Goal: Task Accomplishment & Management: Manage account settings

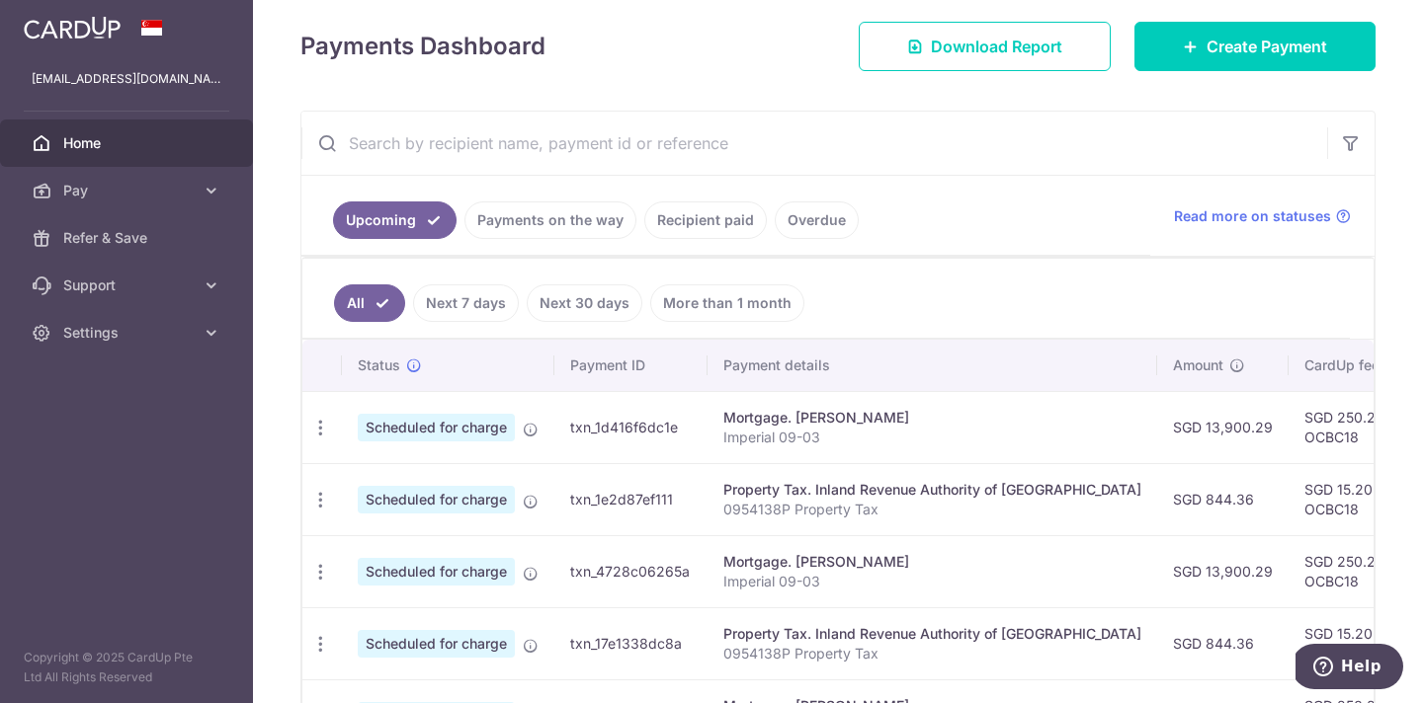
scroll to position [268, 0]
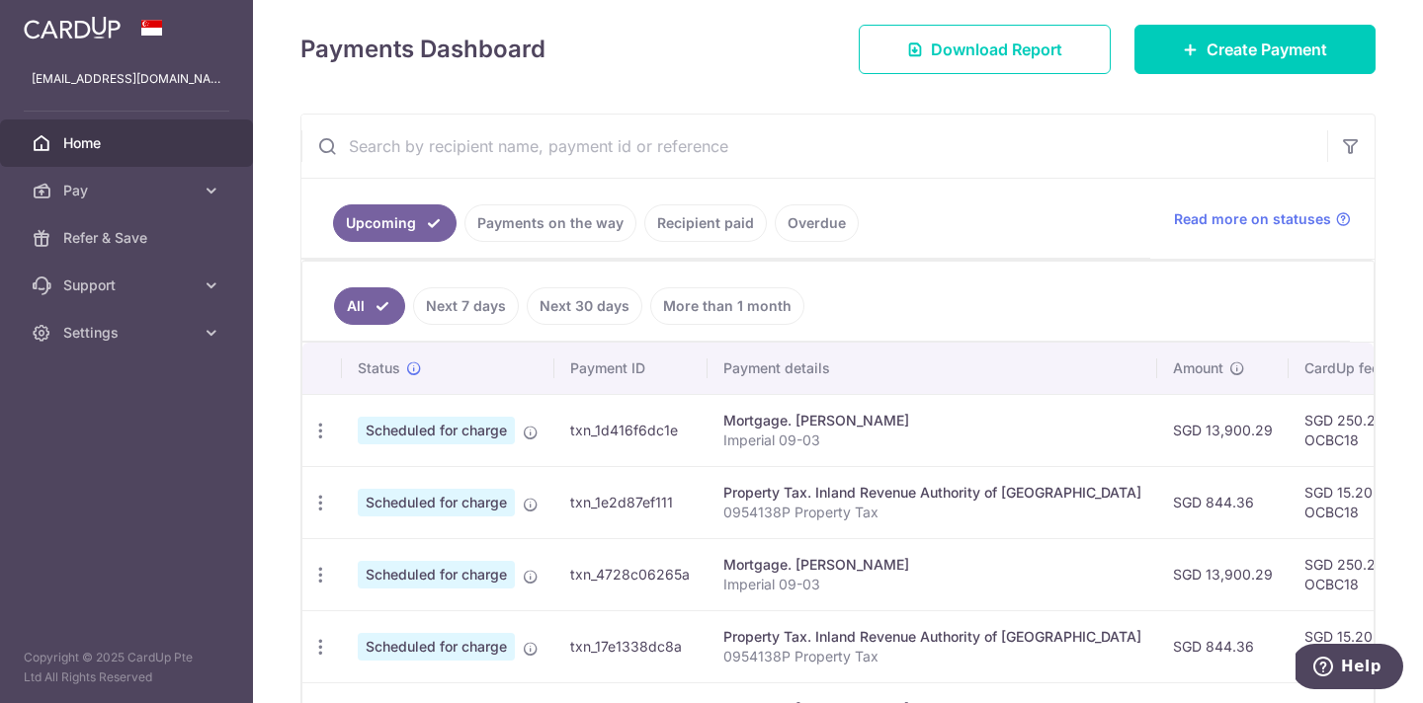
click at [590, 222] on link "Payments on the way" at bounding box center [550, 224] width 172 height 38
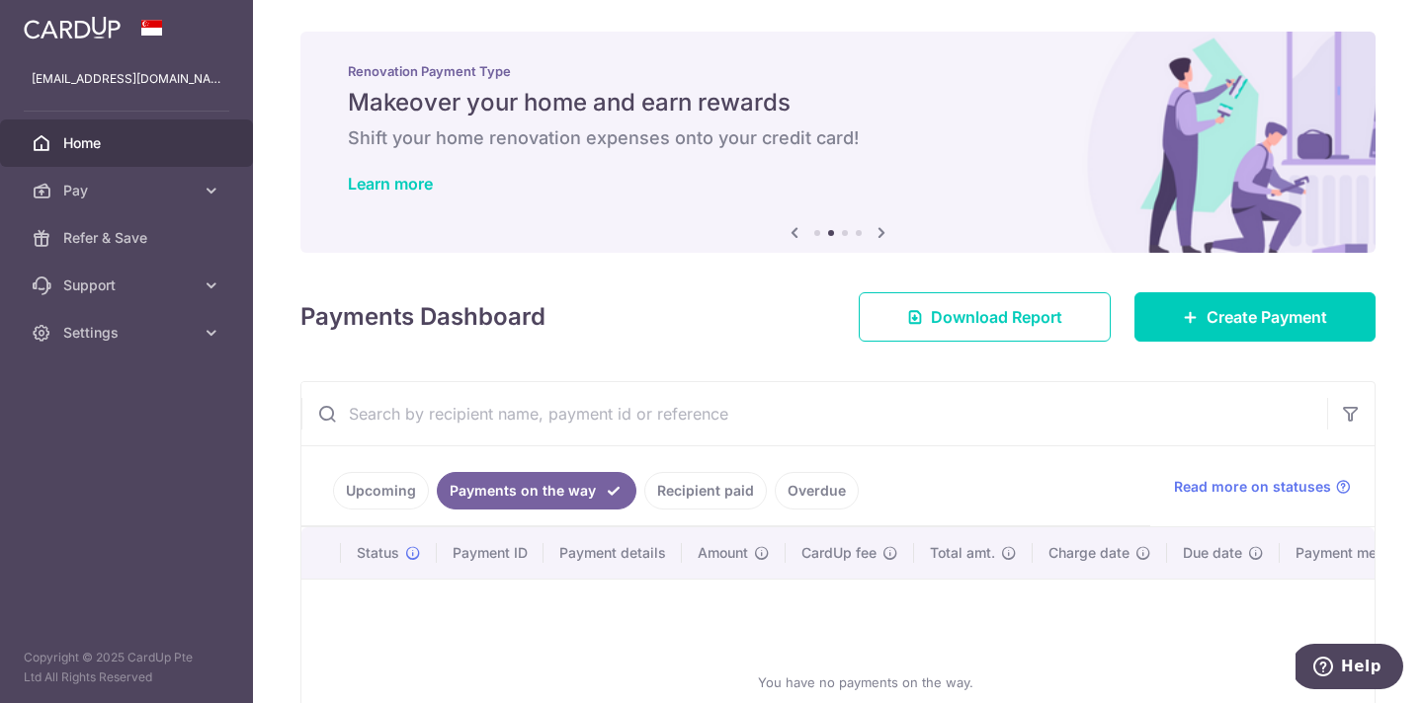
scroll to position [0, 0]
click at [703, 496] on link "Recipient paid" at bounding box center [705, 491] width 123 height 38
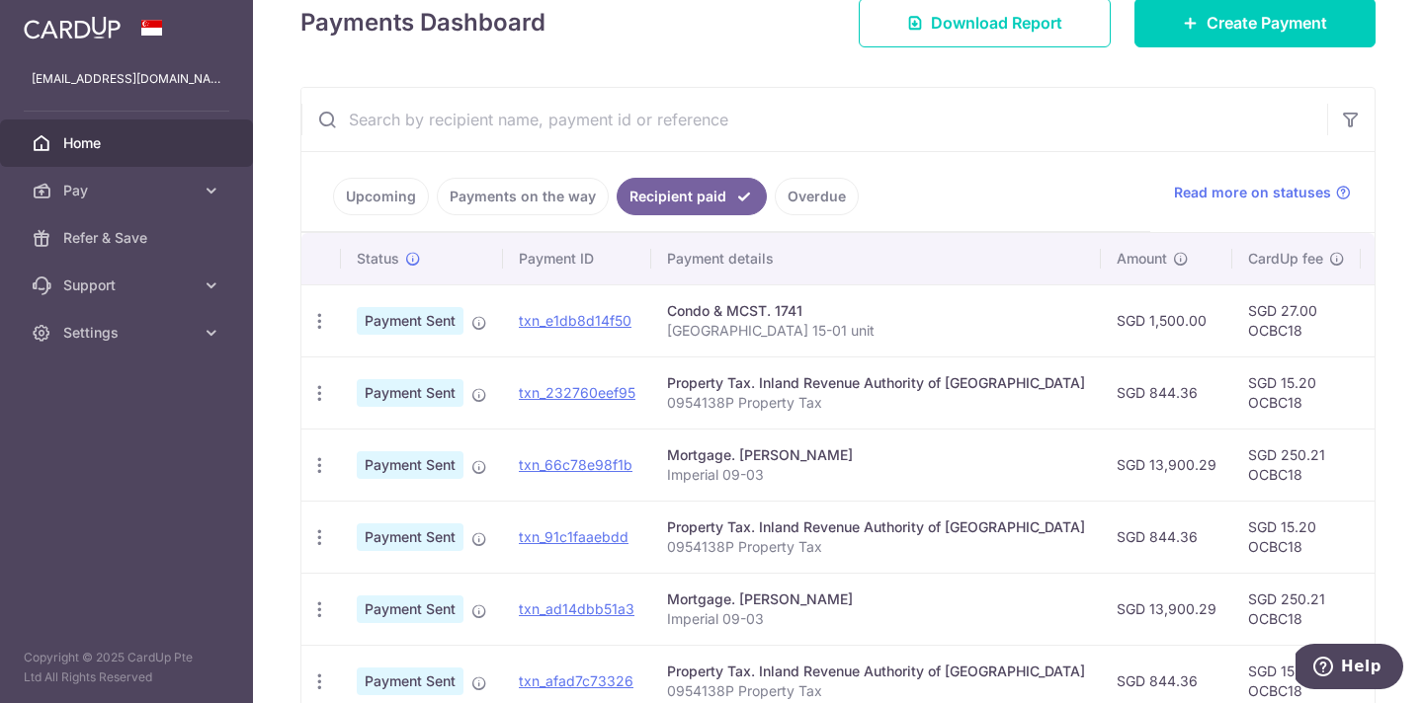
click at [380, 195] on link "Upcoming" at bounding box center [381, 197] width 96 height 38
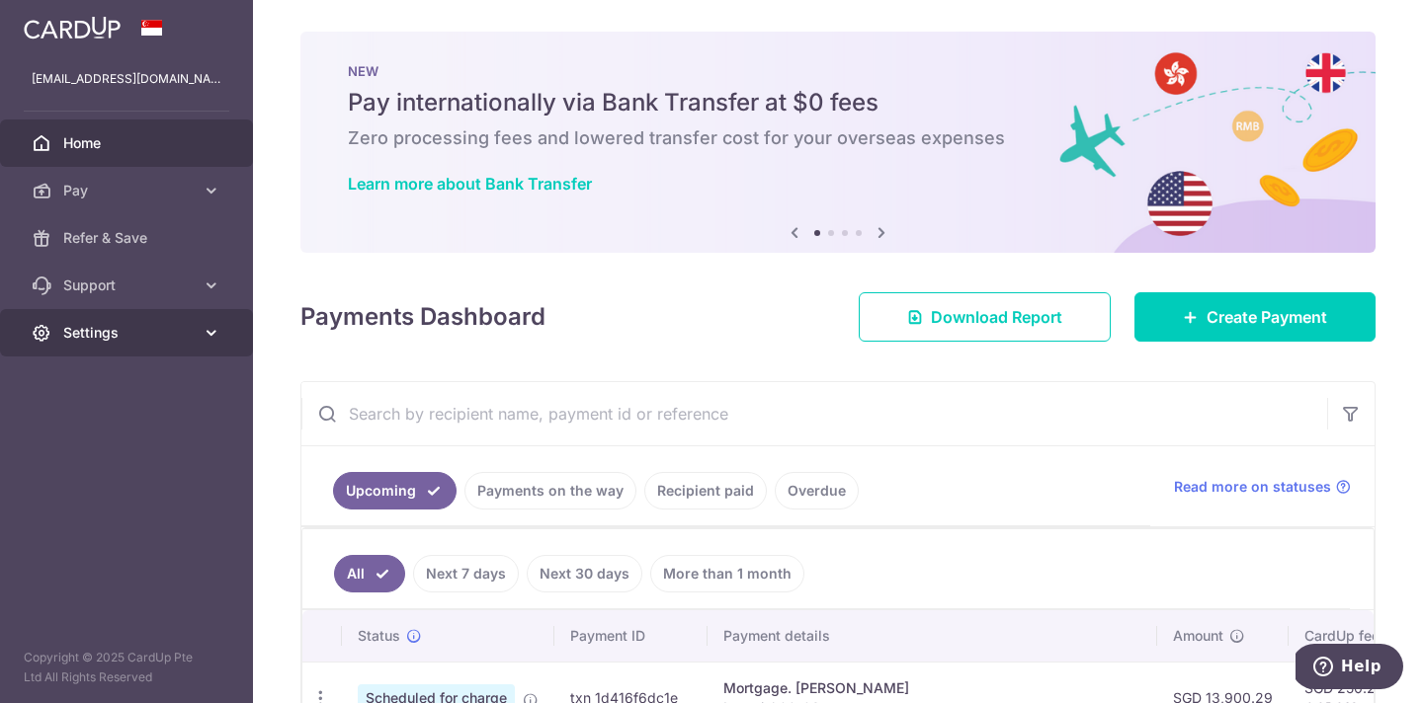
click at [125, 337] on span "Settings" at bounding box center [128, 333] width 130 height 20
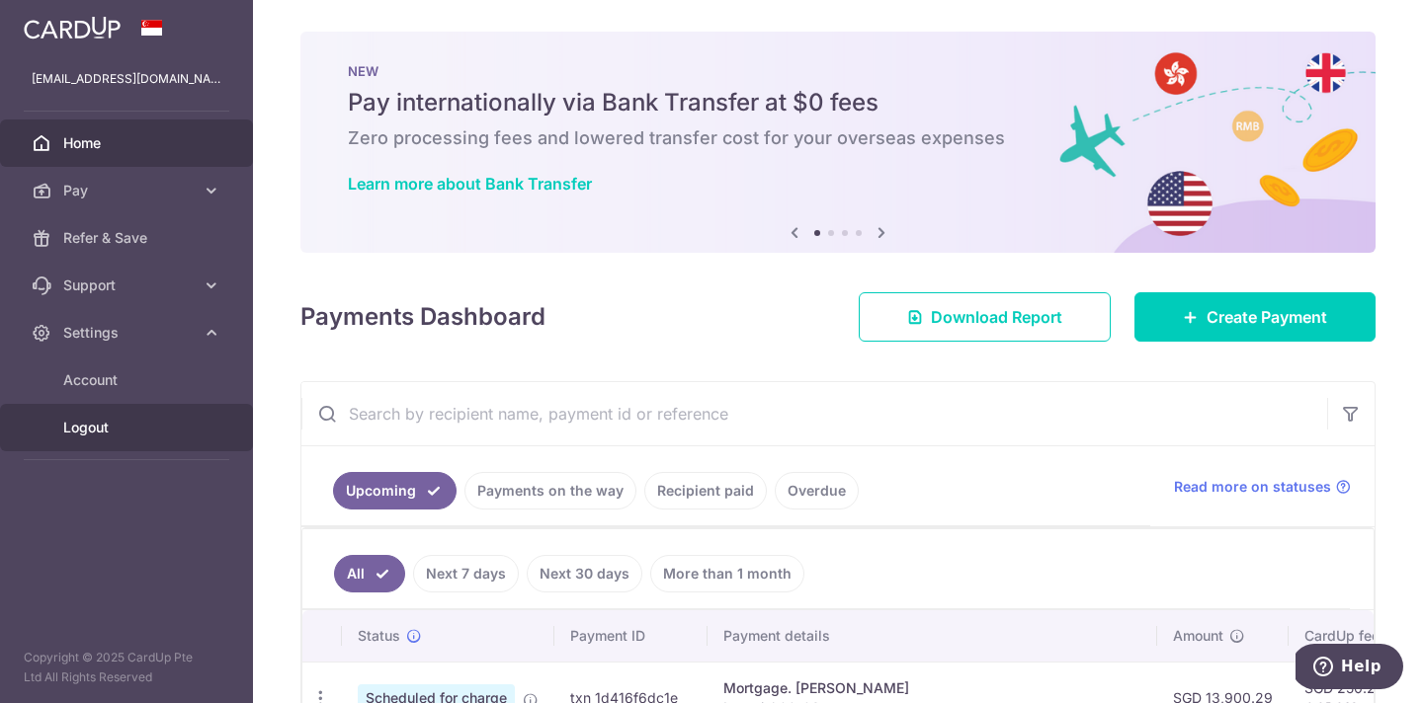
click at [84, 421] on span "Logout" at bounding box center [128, 428] width 130 height 20
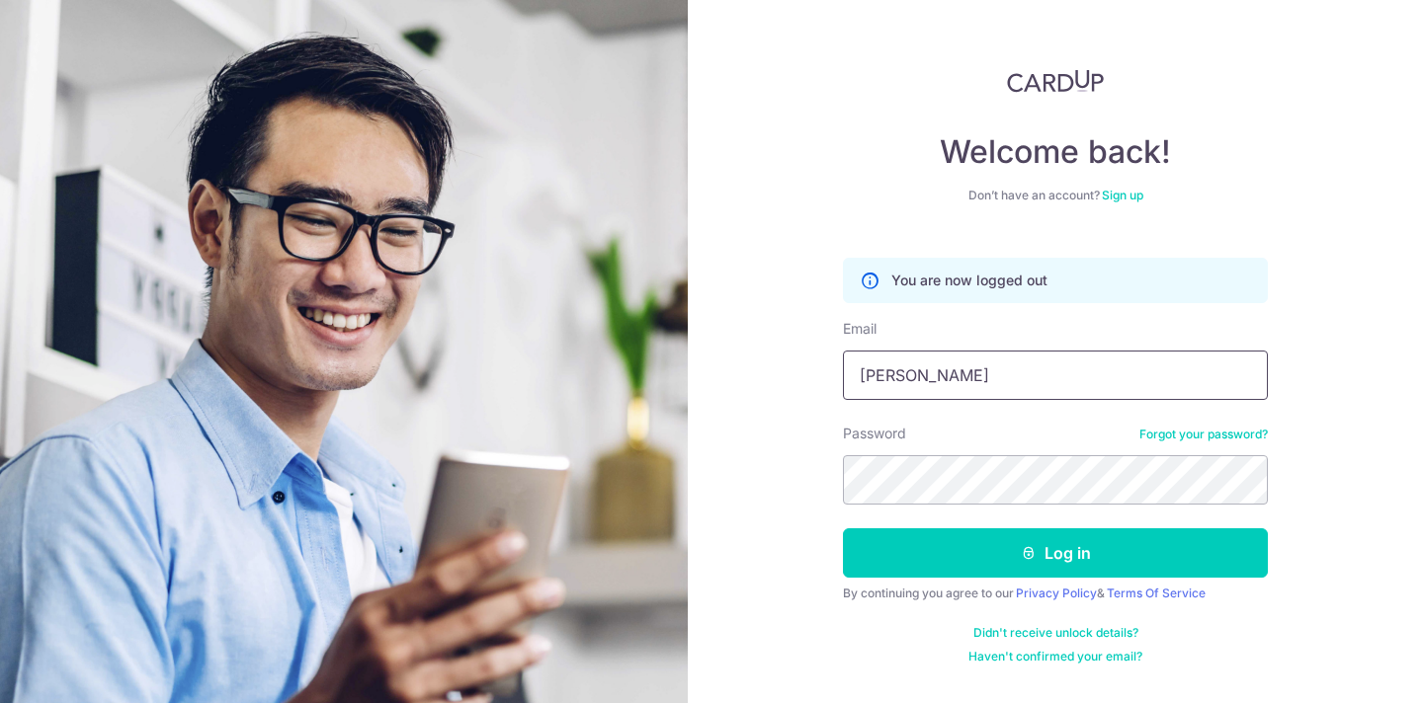
type input "[EMAIL_ADDRESS][DOMAIN_NAME]"
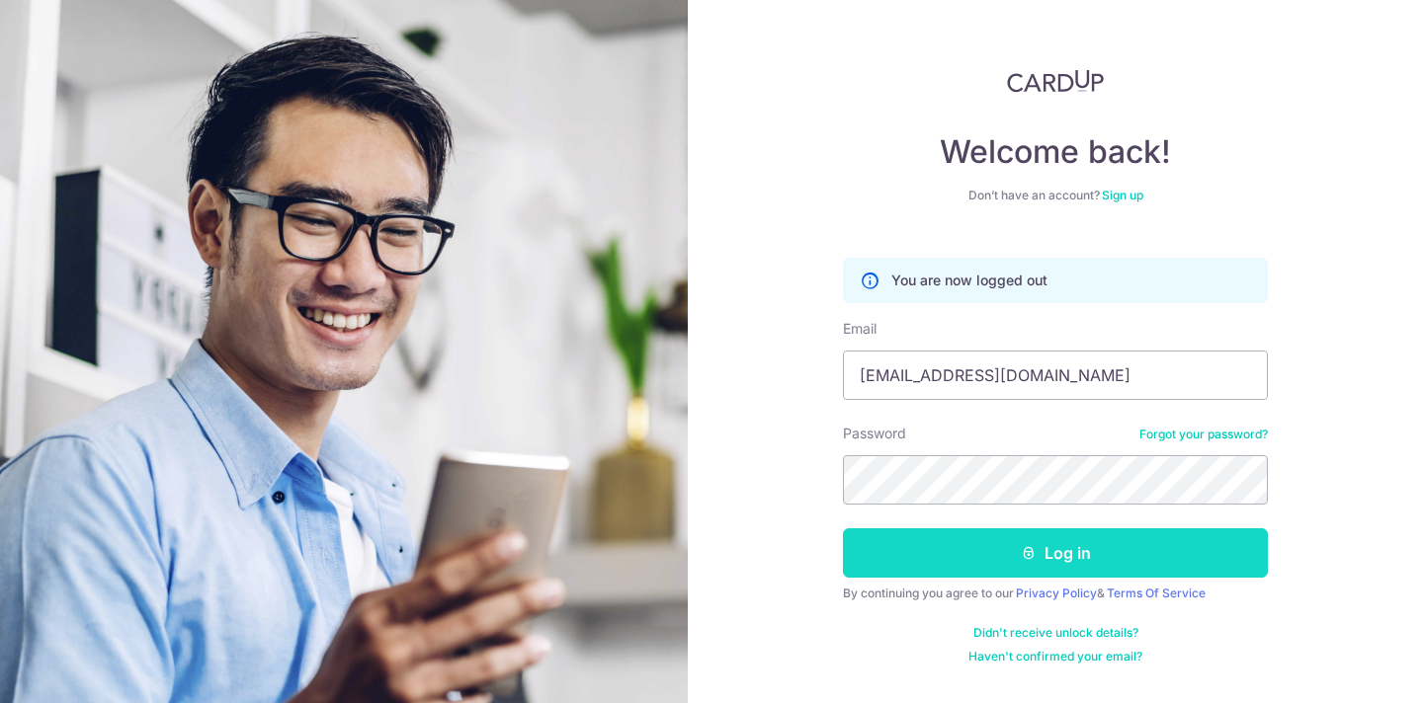
click at [1089, 555] on button "Log in" at bounding box center [1055, 553] width 425 height 49
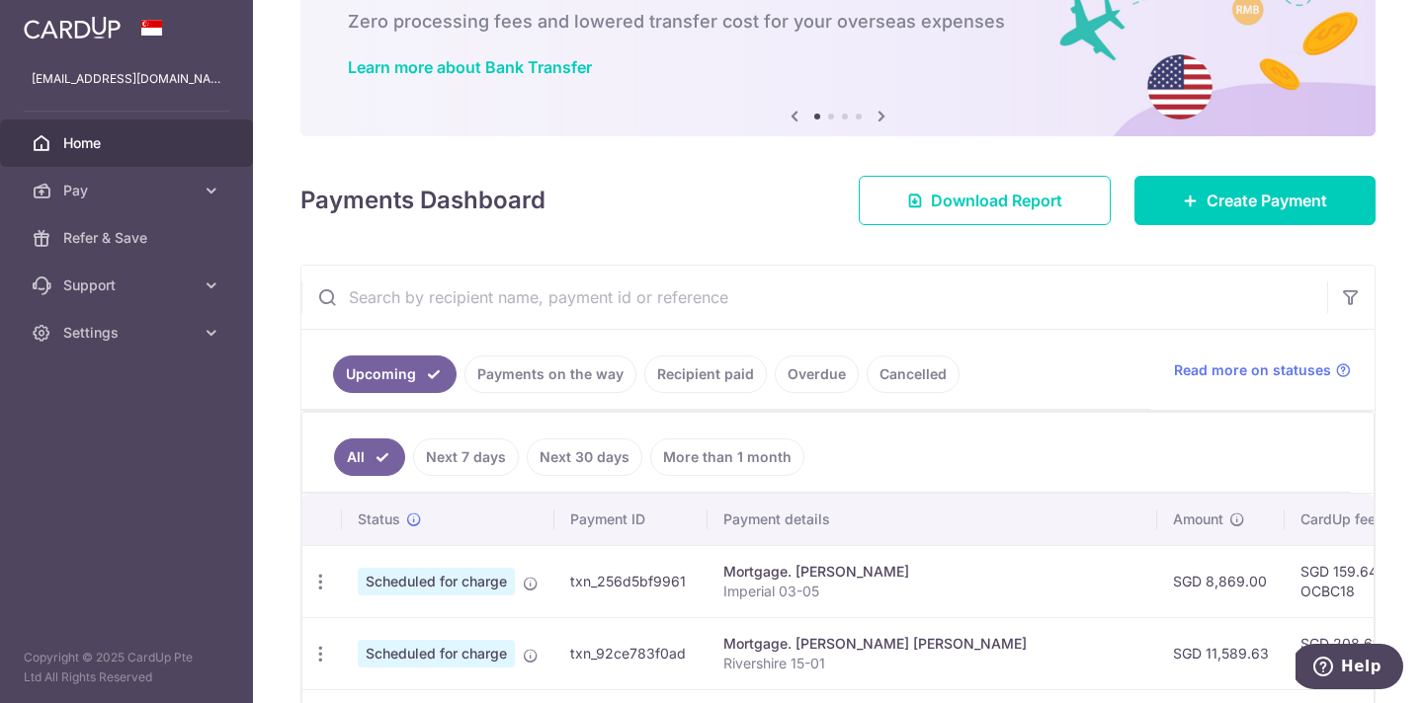
scroll to position [288, 0]
